Goal: Find specific page/section: Find specific page/section

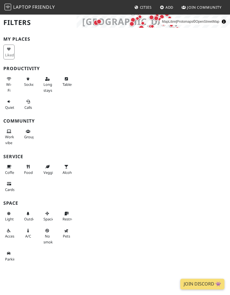
click at [13, 81] on button "Wi-Fi" at bounding box center [8, 84] width 11 height 20
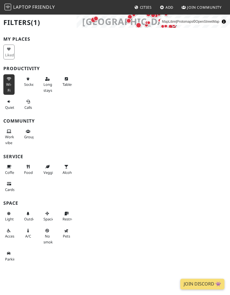
click at [47, 88] on span "Long stays" at bounding box center [47, 87] width 9 height 11
click at [65, 84] on span "Tables" at bounding box center [67, 84] width 10 height 5
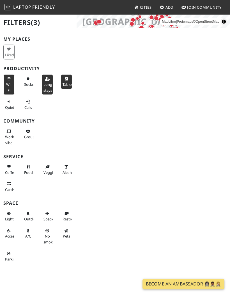
click at [164, 160] on div "Barcelona Filters (3) My Places Liked Productivity Wi-Fi Sockets Long stays Tab…" at bounding box center [115, 154] width 230 height 281
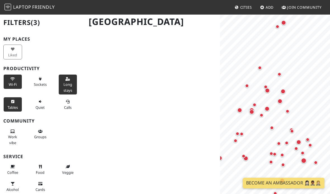
click at [229, 90] on div "Map marker" at bounding box center [265, 86] width 11 height 11
